Goal: Communication & Community: Participate in discussion

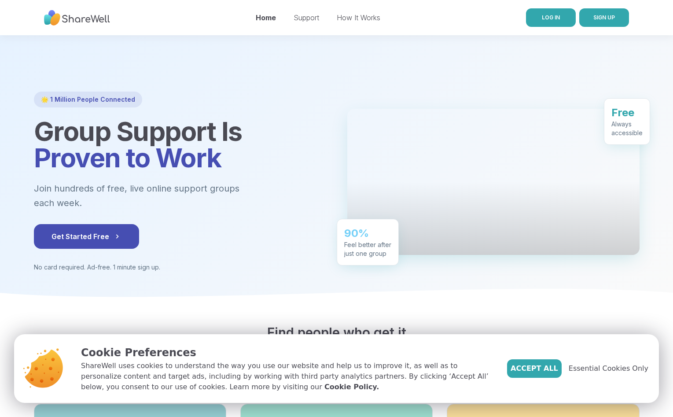
click at [565, 13] on link "LOG IN" at bounding box center [551, 17] width 50 height 18
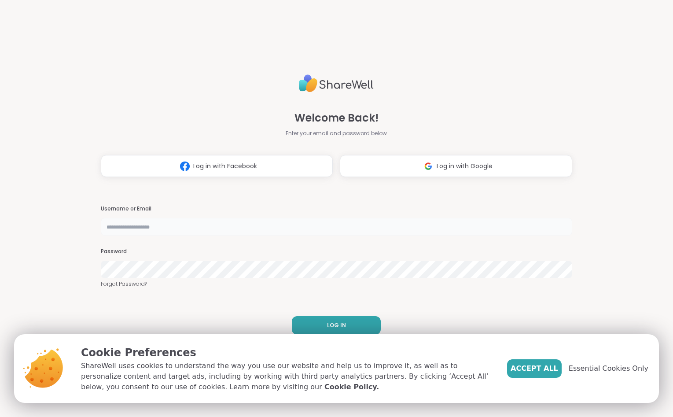
click at [192, 230] on input "text" at bounding box center [336, 227] width 471 height 18
type input "******"
click at [179, 289] on div "Welcome Back! Enter your email and password below Log in with Facebook Log in w…" at bounding box center [336, 208] width 471 height 417
click at [598, 367] on span "Essential Cookies Only" at bounding box center [608, 368] width 80 height 11
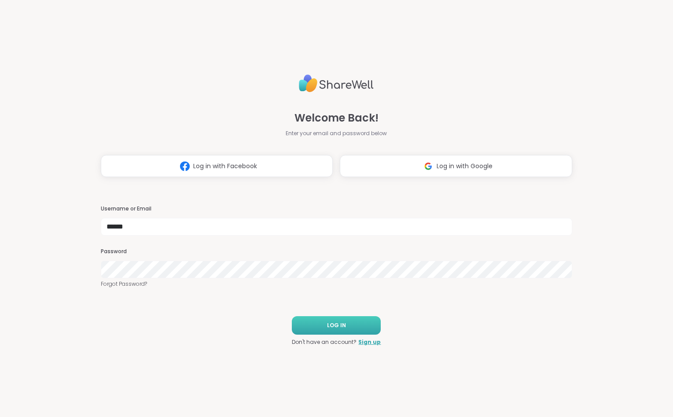
click at [358, 326] on button "LOG IN" at bounding box center [336, 325] width 89 height 18
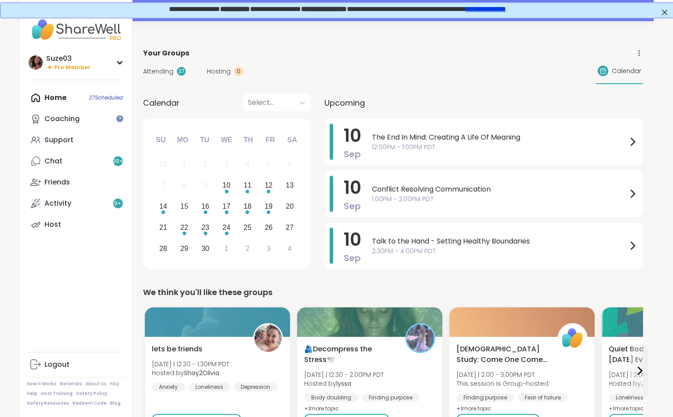
click at [62, 96] on div "Home 27 Scheduled Coaching Support Chat 99 + Friends Activity 9 + Host" at bounding box center [76, 161] width 98 height 148
click at [637, 139] on icon at bounding box center [632, 141] width 11 height 11
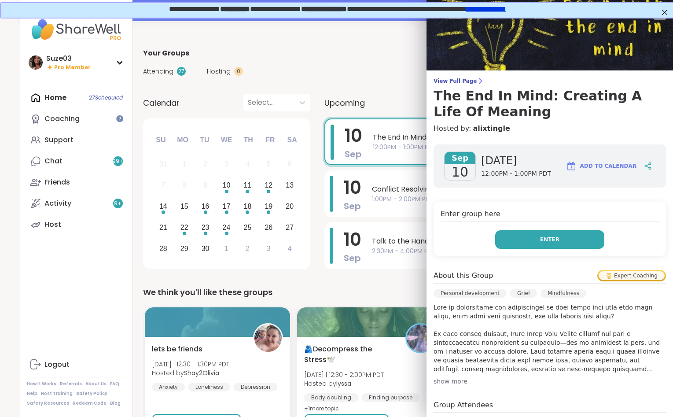
click at [543, 243] on button "Enter" at bounding box center [549, 239] width 109 height 18
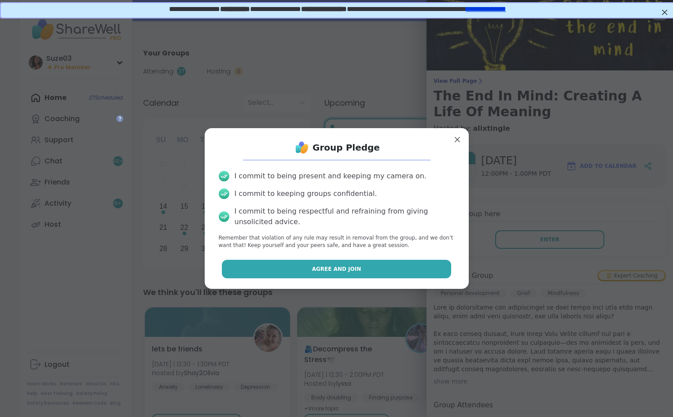
click at [396, 267] on button "Agree and Join" at bounding box center [336, 269] width 229 height 18
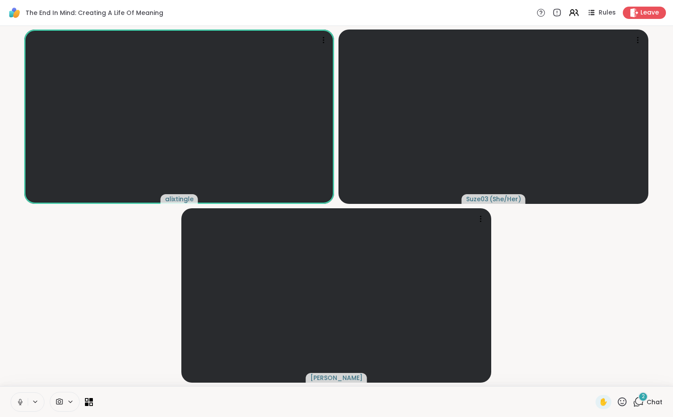
click at [638, 396] on icon at bounding box center [638, 401] width 11 height 11
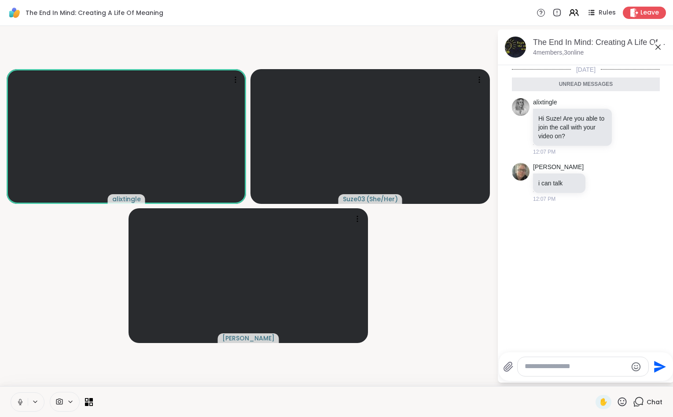
click at [655, 45] on icon at bounding box center [657, 46] width 5 height 5
